Goal: Find specific page/section: Find specific page/section

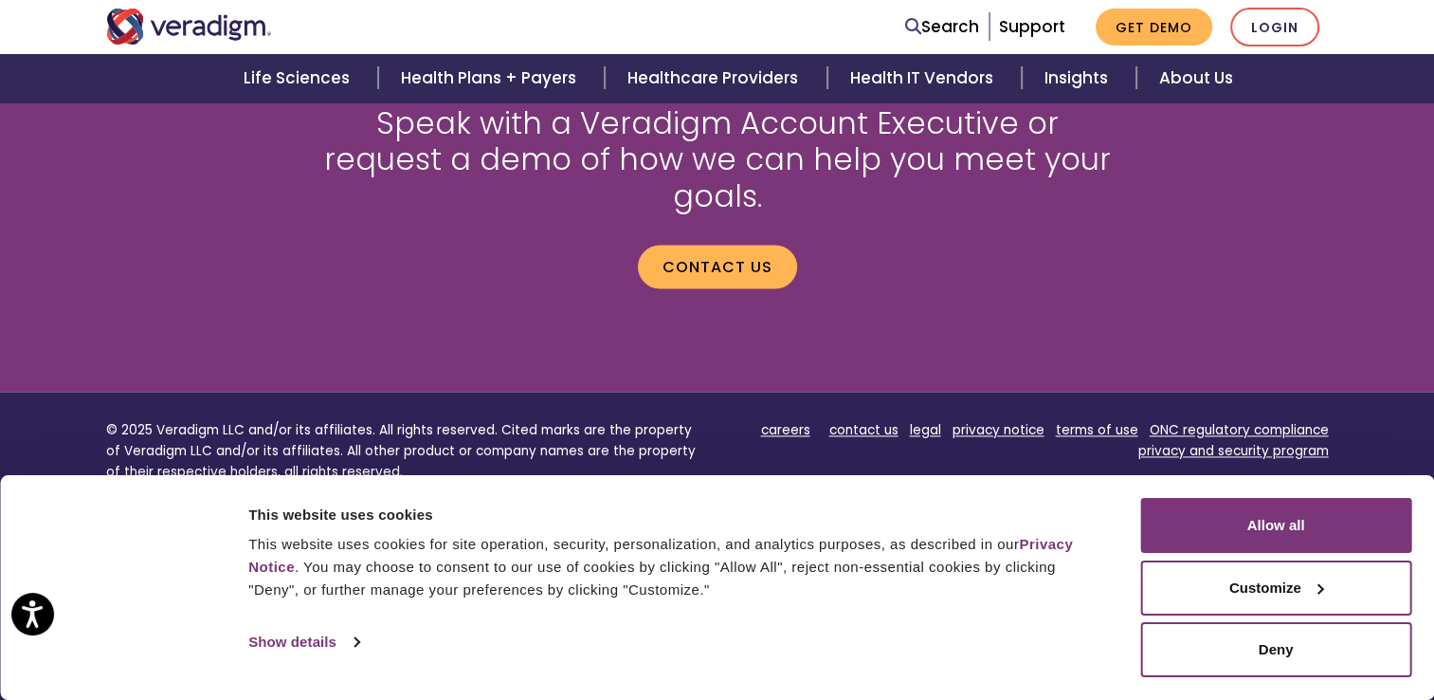
scroll to position [2686, 0]
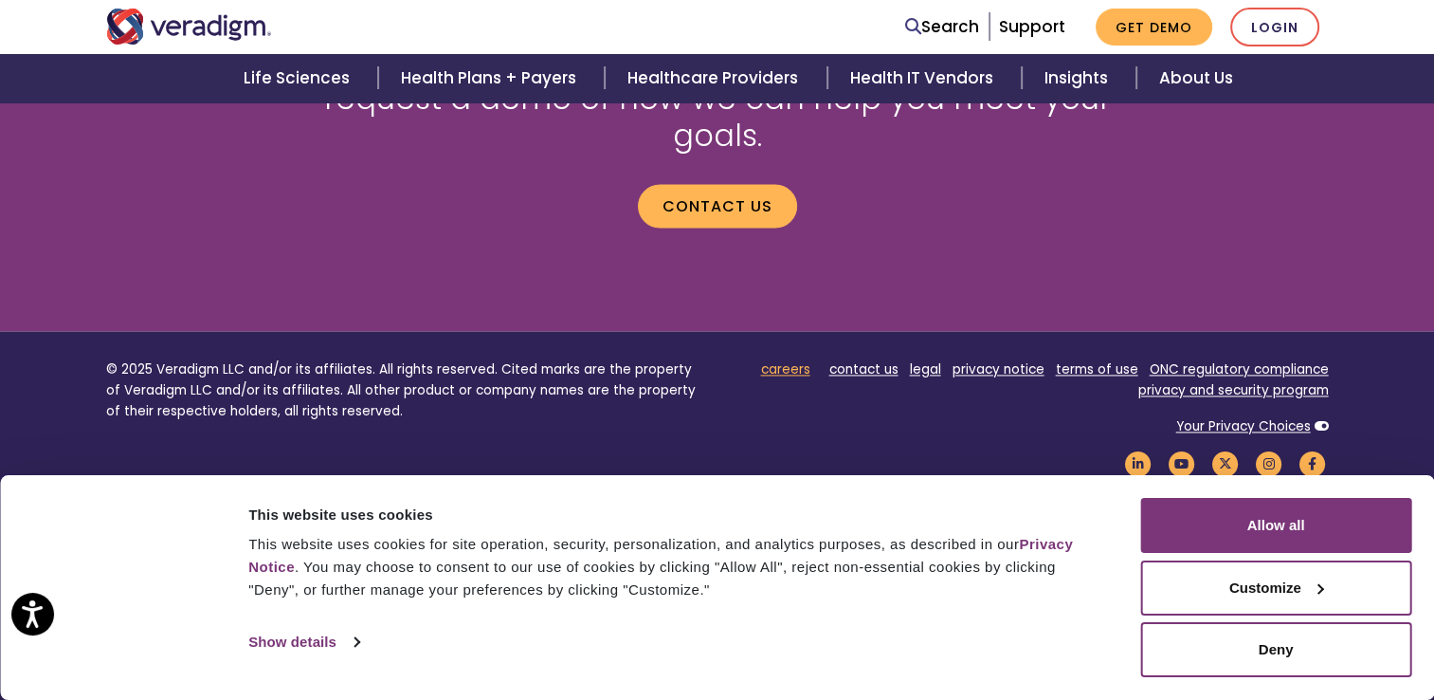
click at [785, 360] on link "careers" at bounding box center [785, 369] width 49 height 18
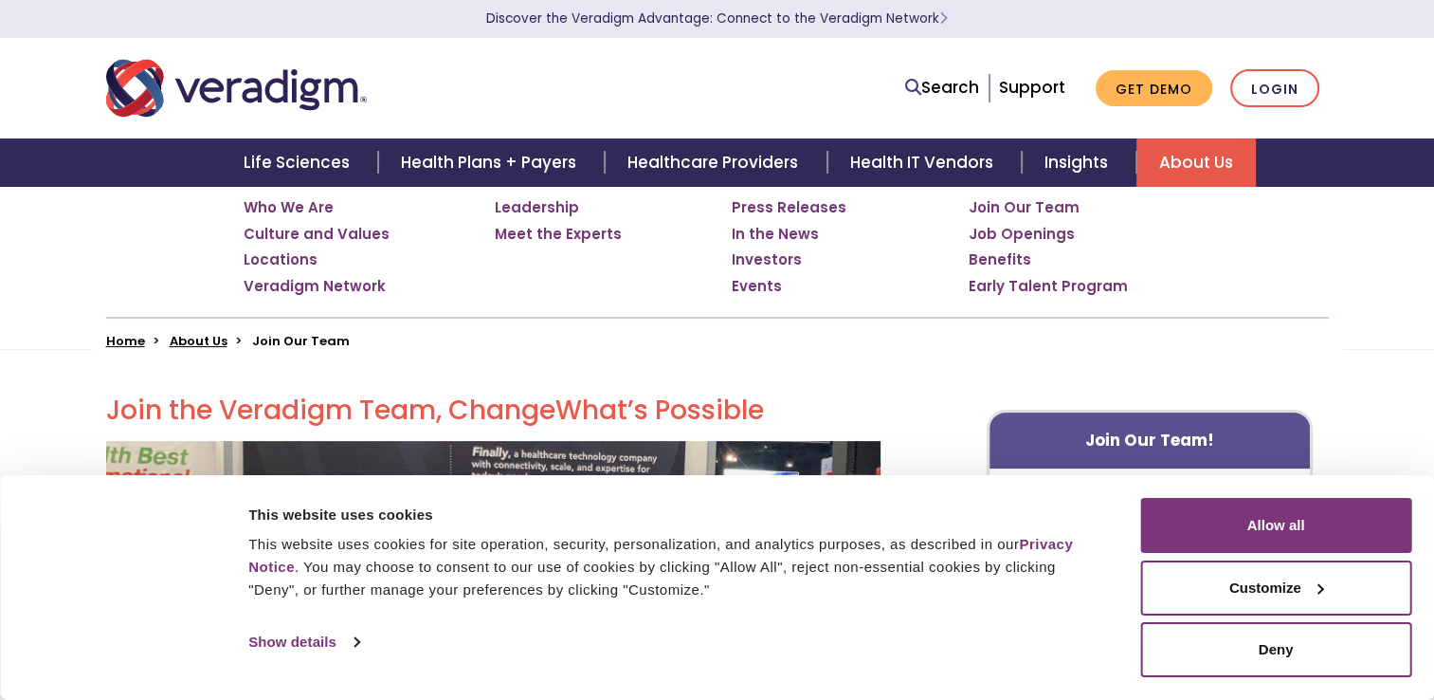
scroll to position [284, 0]
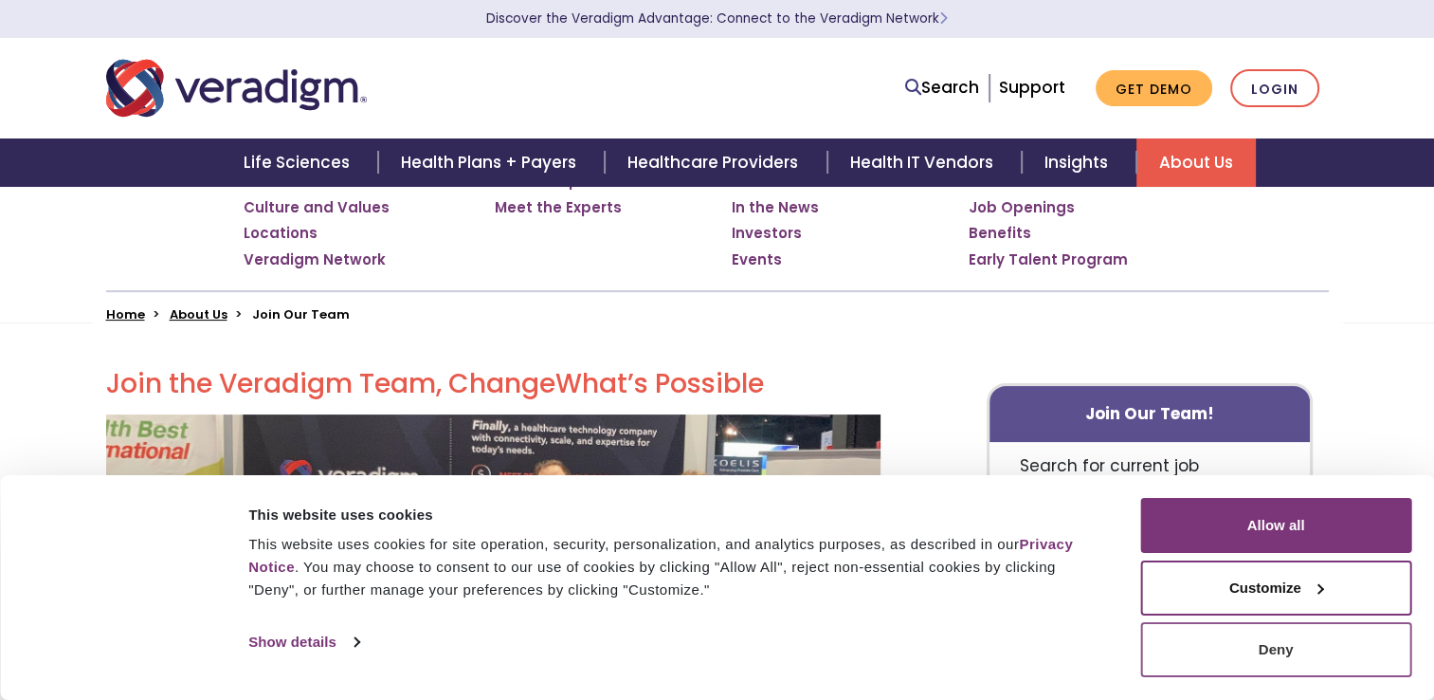
click at [1298, 660] on button "Deny" at bounding box center [1276, 649] width 271 height 55
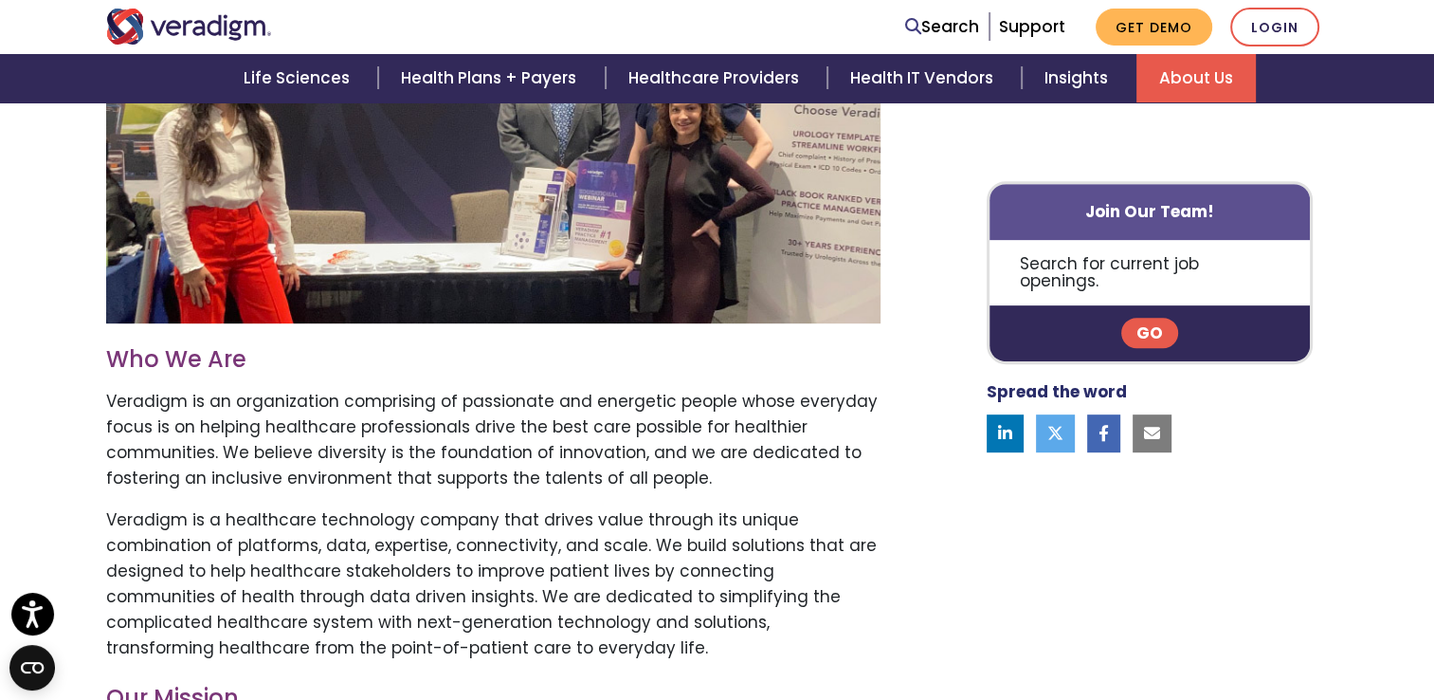
scroll to position [583, 0]
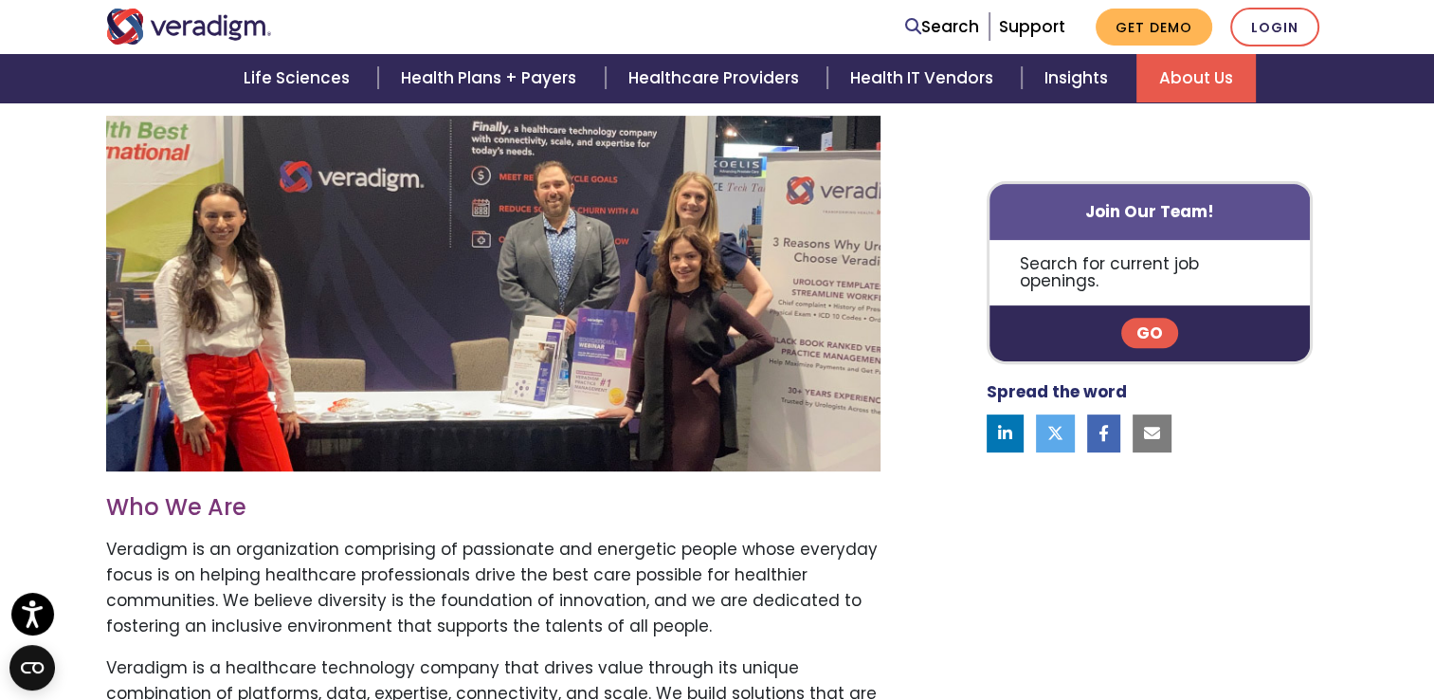
click at [1149, 321] on link "Go" at bounding box center [1150, 334] width 57 height 30
